Goal: Browse casually

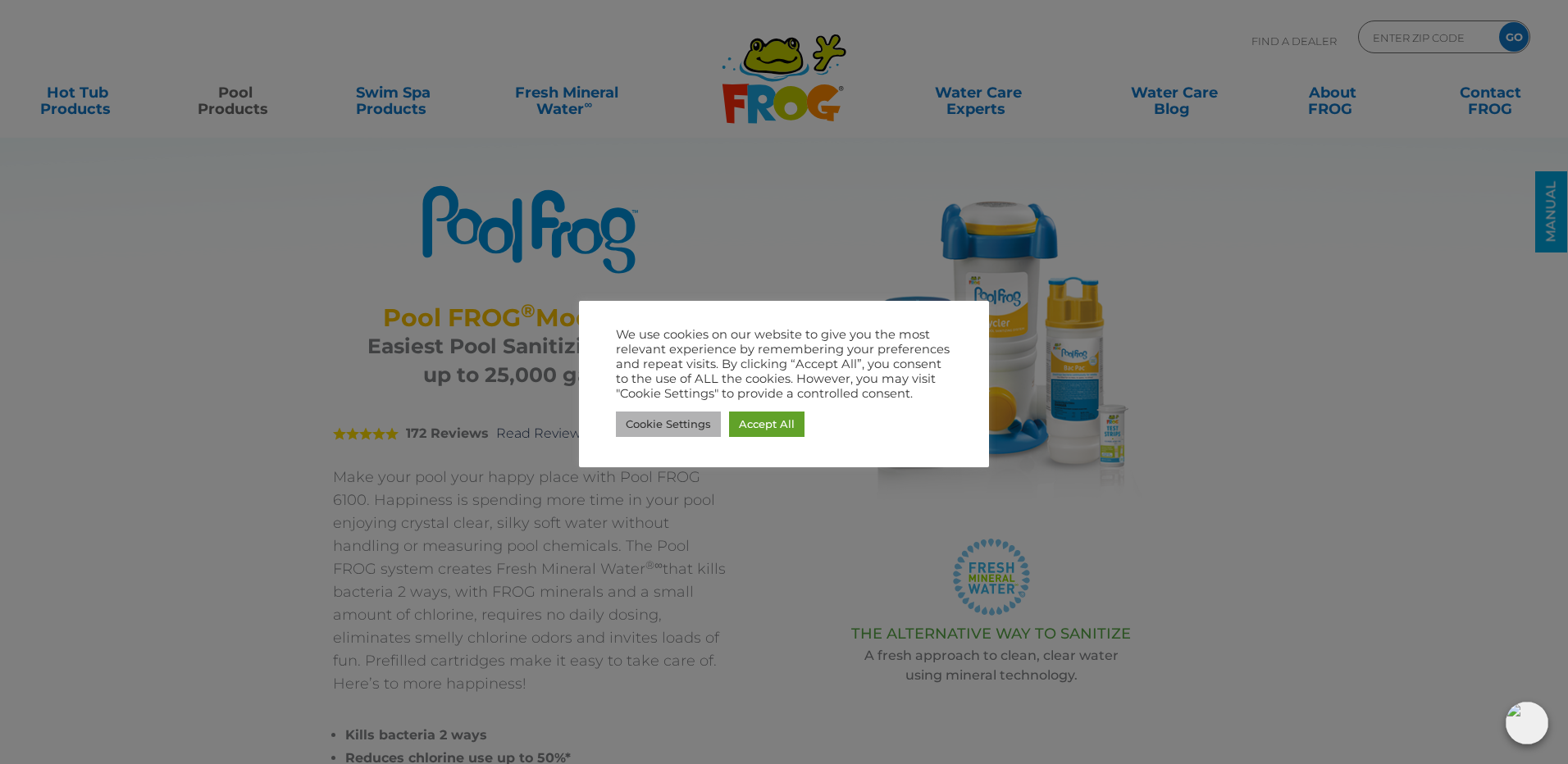
click at [673, 427] on link "Cookie Settings" at bounding box center [668, 425] width 105 height 25
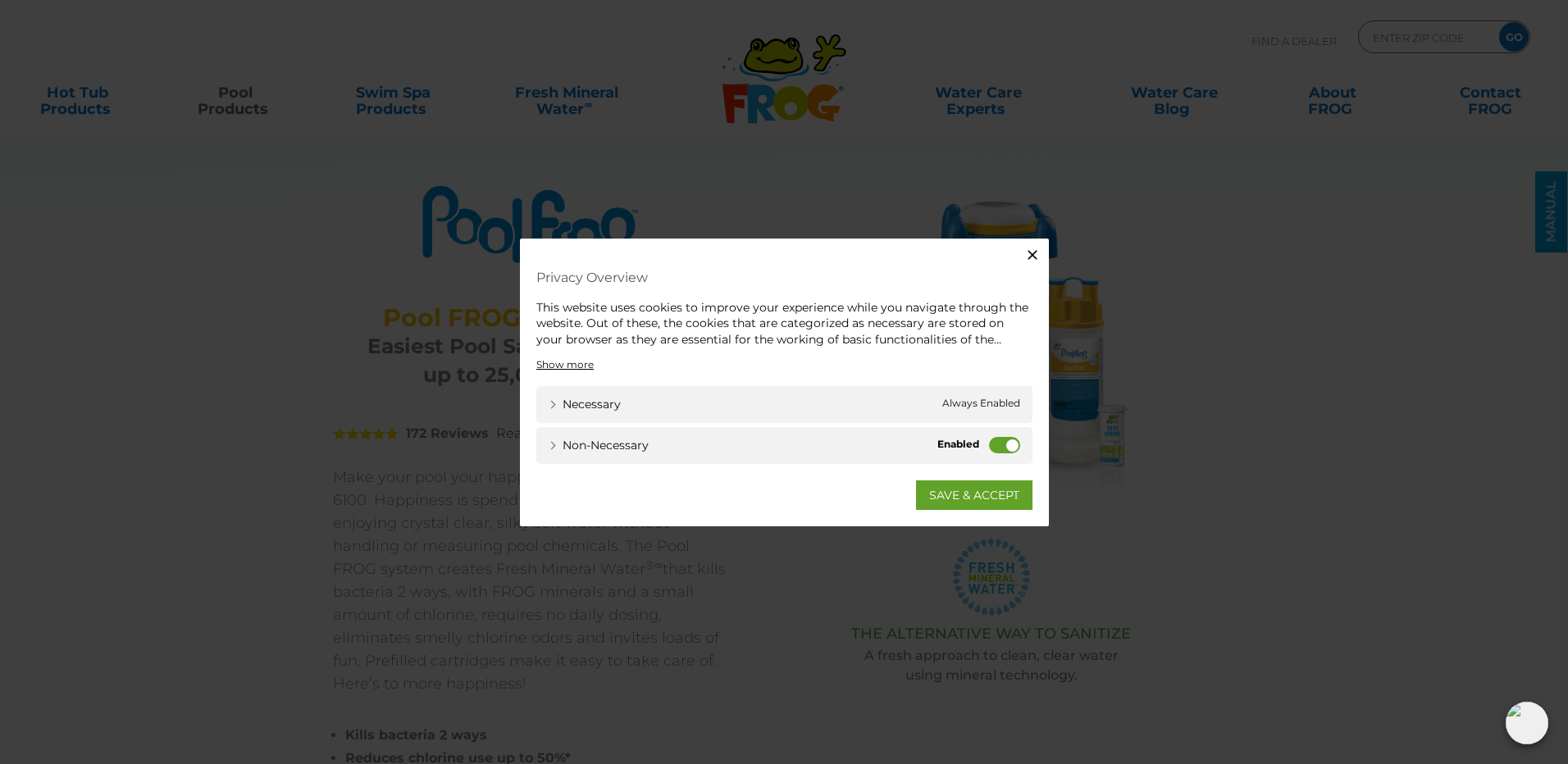
click at [1030, 252] on icon "button" at bounding box center [1032, 254] width 17 height 17
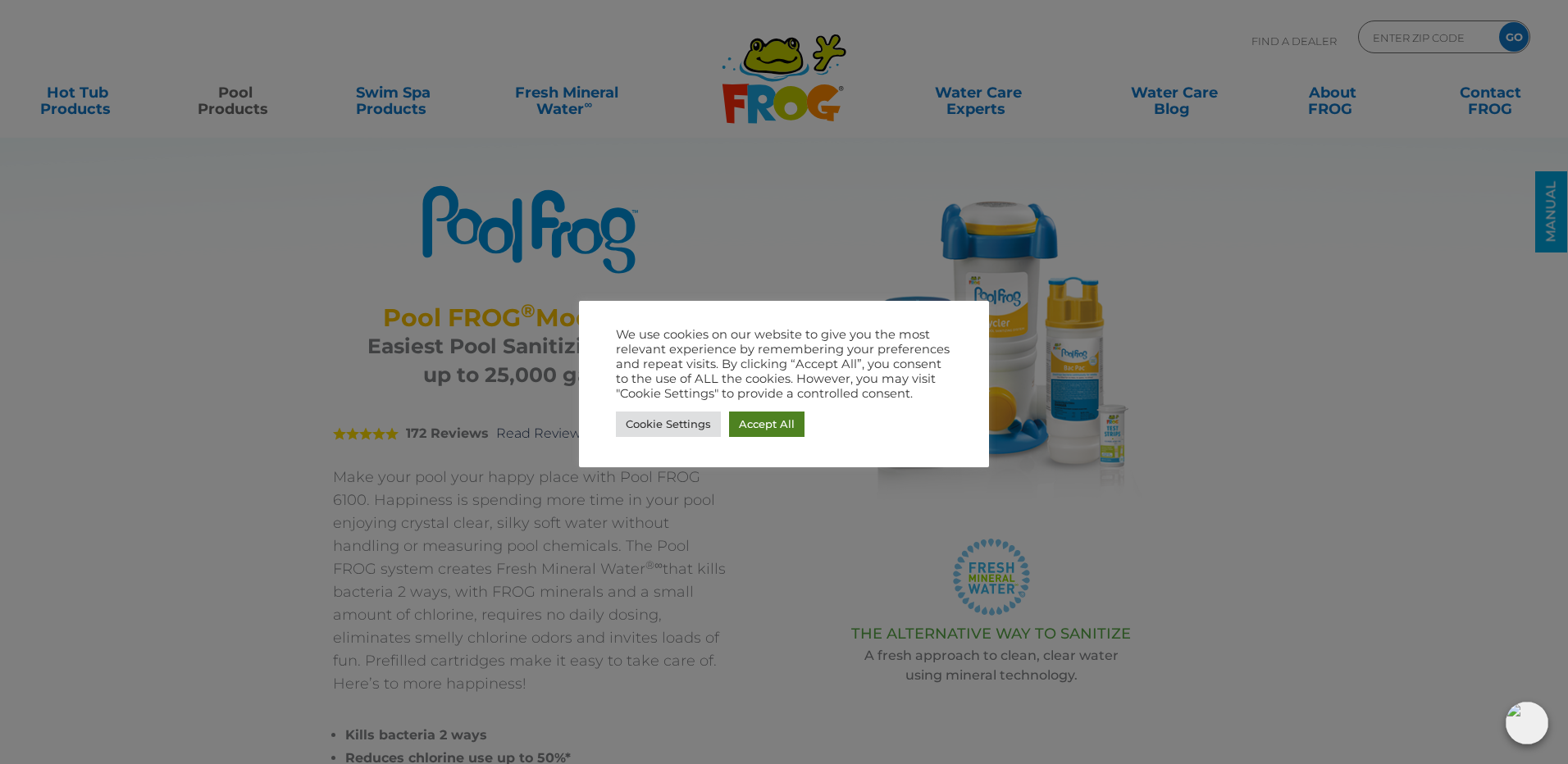
drag, startPoint x: 772, startPoint y: 426, endPoint x: 783, endPoint y: 429, distance: 11.4
click at [775, 426] on link "Accept All" at bounding box center [766, 425] width 76 height 25
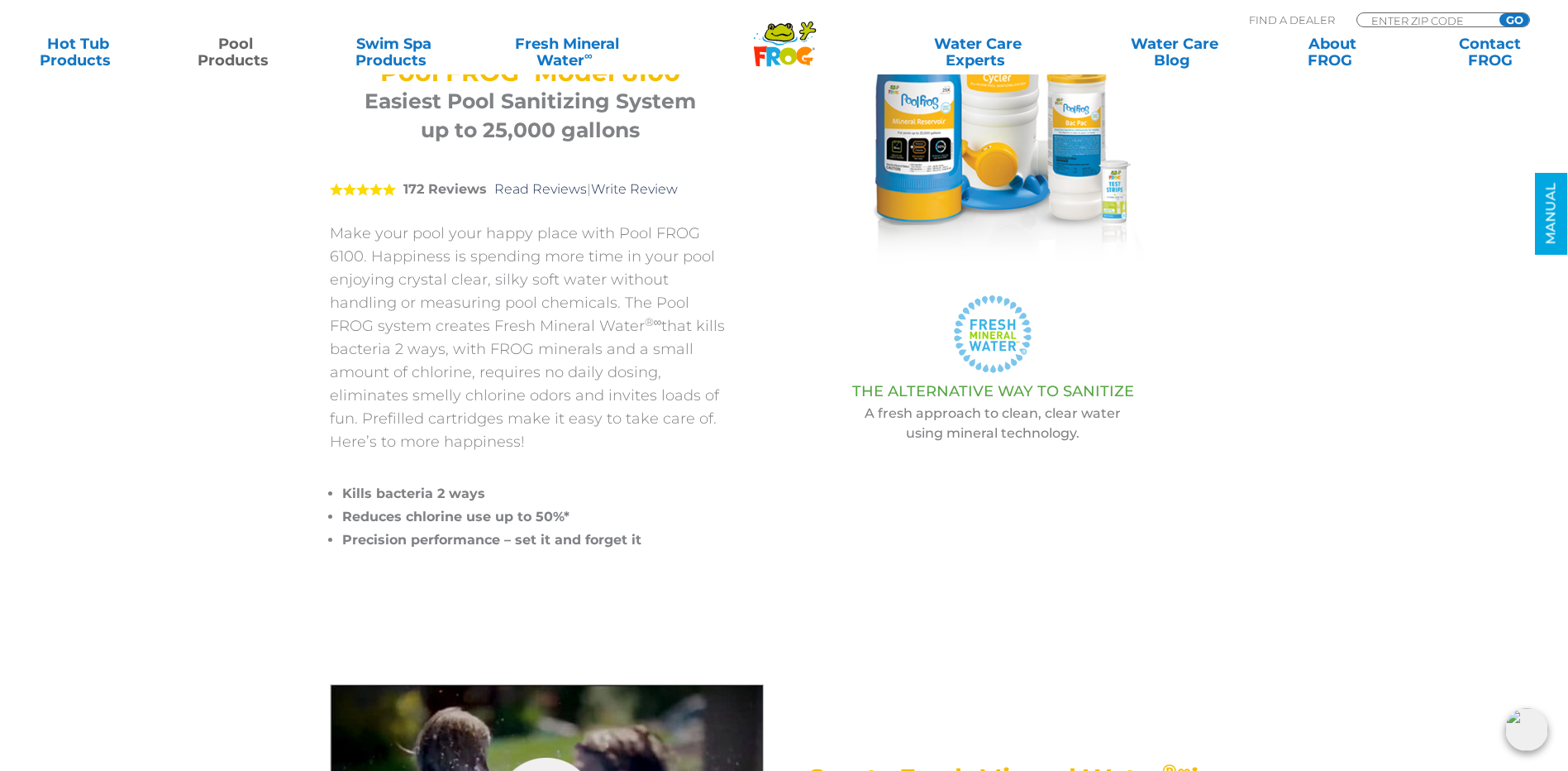
scroll to position [165, 0]
